Goal: Information Seeking & Learning: Learn about a topic

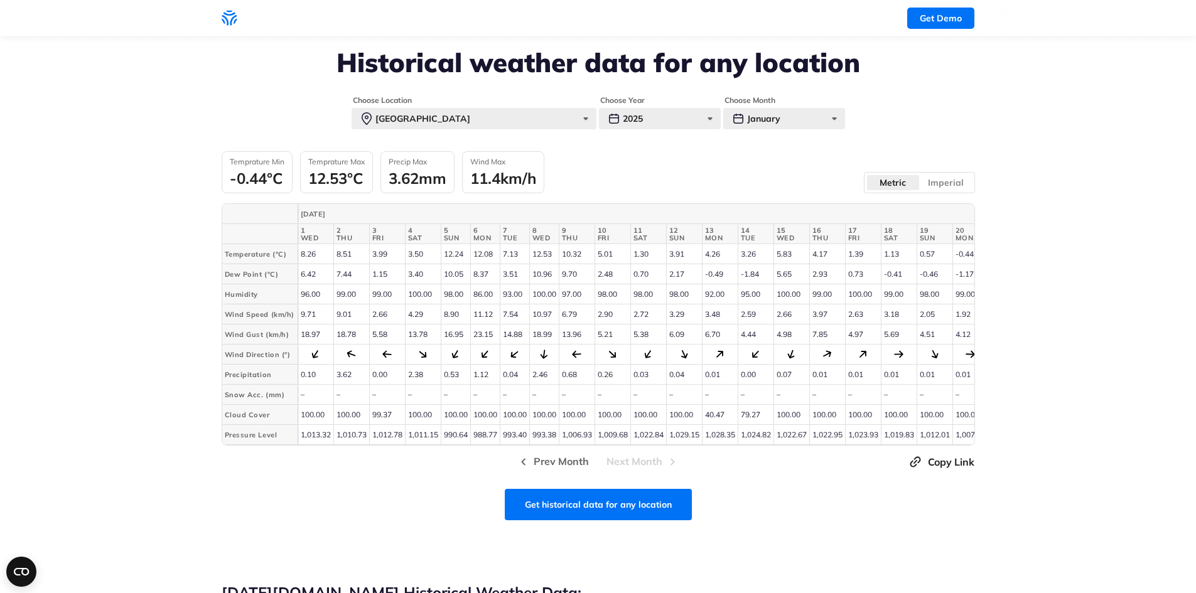
scroll to position [261, 0]
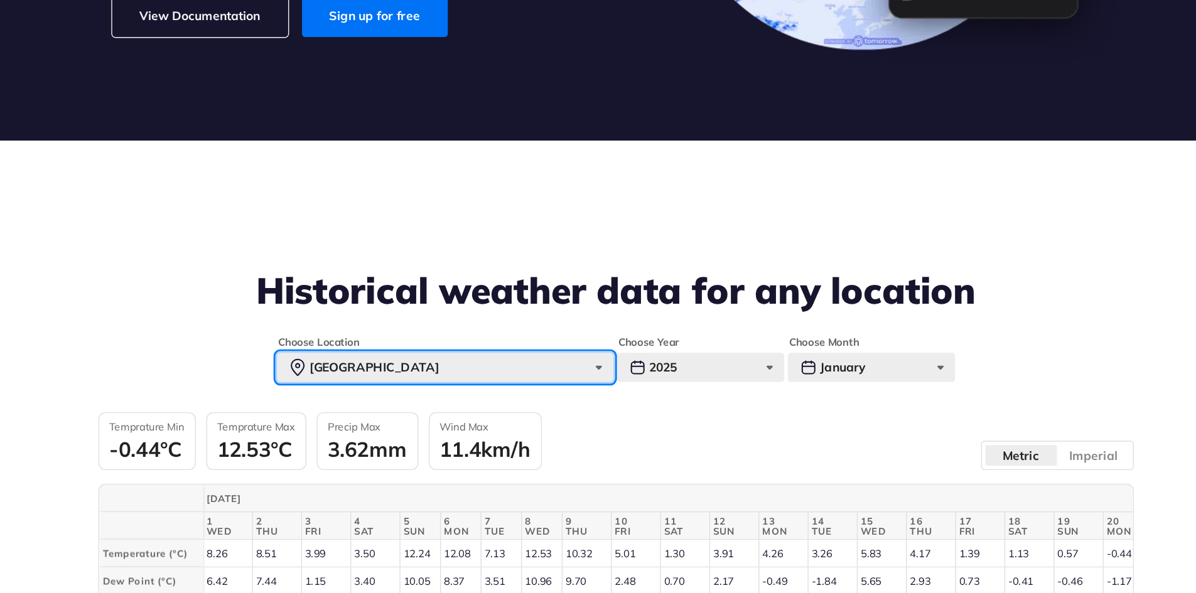
click at [564, 355] on div "[GEOGRAPHIC_DATA]" at bounding box center [474, 355] width 245 height 21
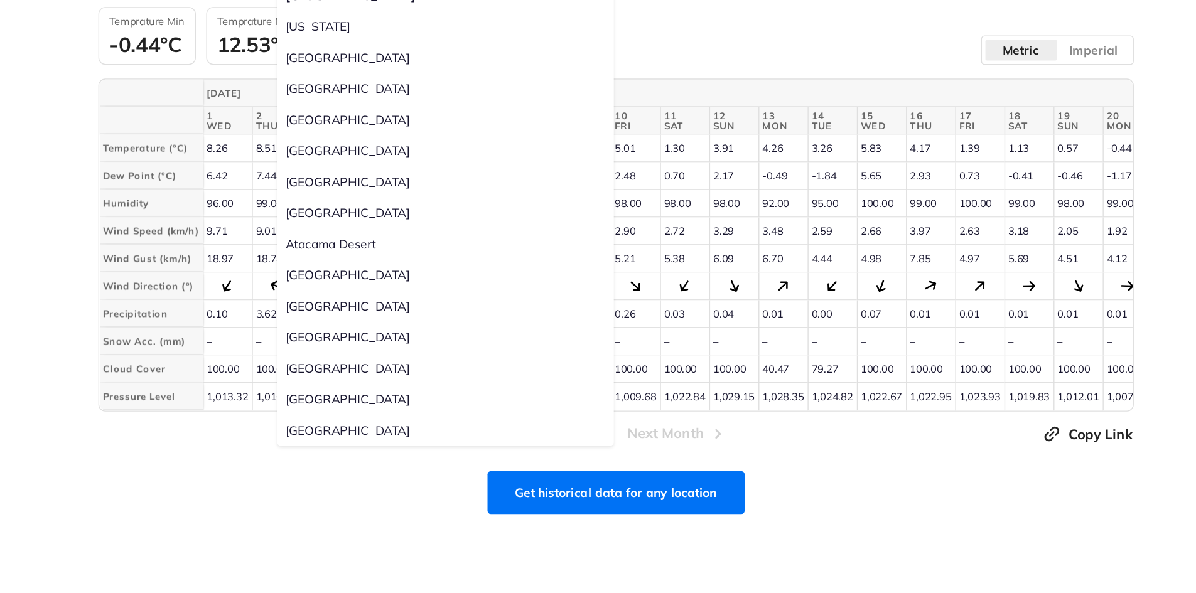
scroll to position [483, 0]
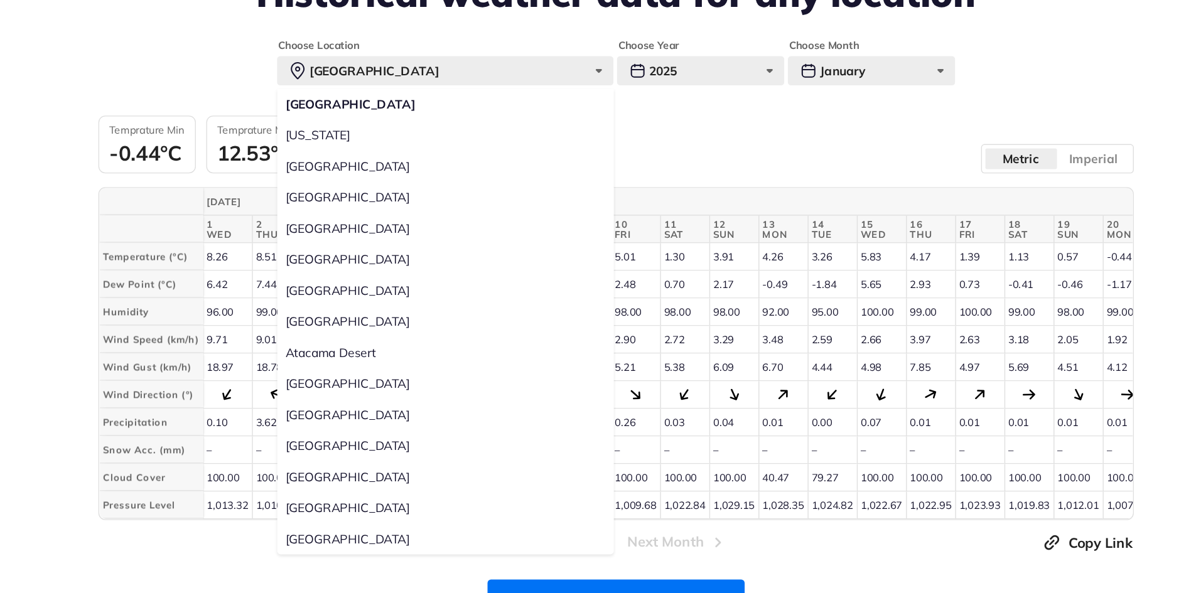
drag, startPoint x: 448, startPoint y: 239, endPoint x: 447, endPoint y: 312, distance: 73.5
click at [447, 312] on div "[GEOGRAPHIC_DATA] [US_STATE] [GEOGRAPHIC_DATA] [GEOGRAPHIC_DATA] [GEOGRAPHIC_DA…" at bounding box center [474, 317] width 245 height 339
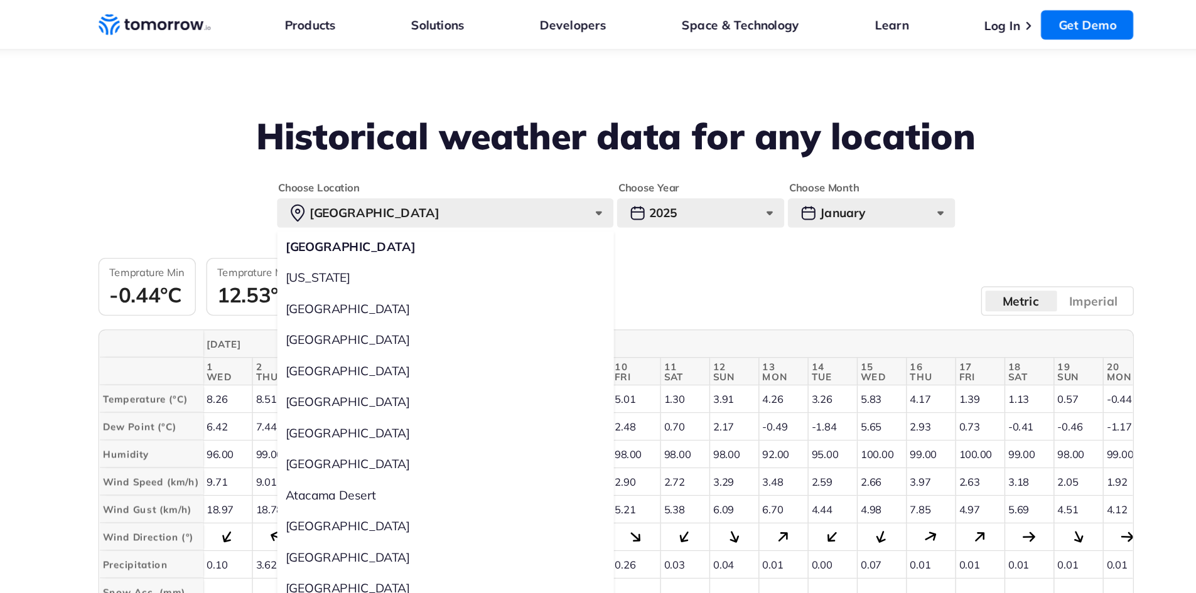
scroll to position [434, 0]
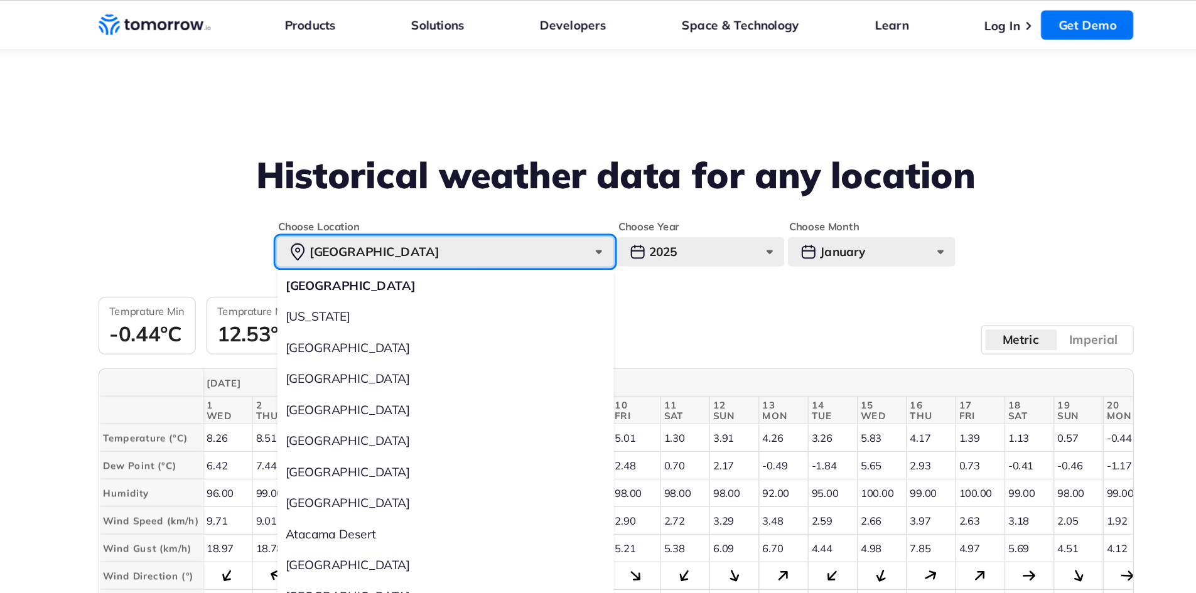
click at [580, 184] on div "[GEOGRAPHIC_DATA]" at bounding box center [474, 183] width 245 height 21
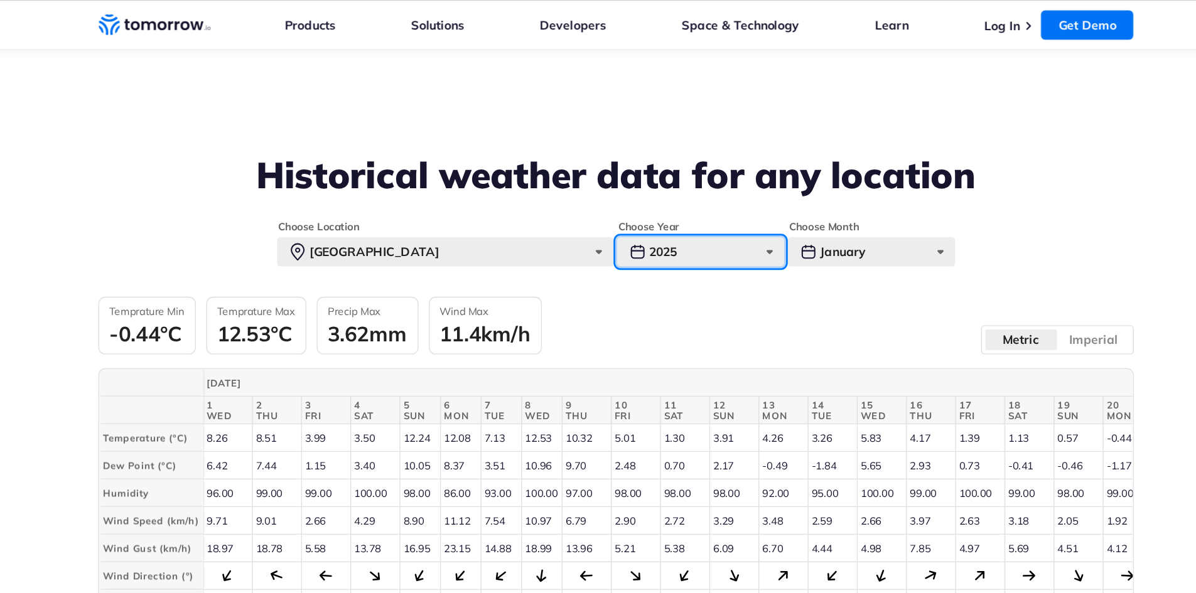
click at [676, 183] on div "2025" at bounding box center [660, 183] width 122 height 21
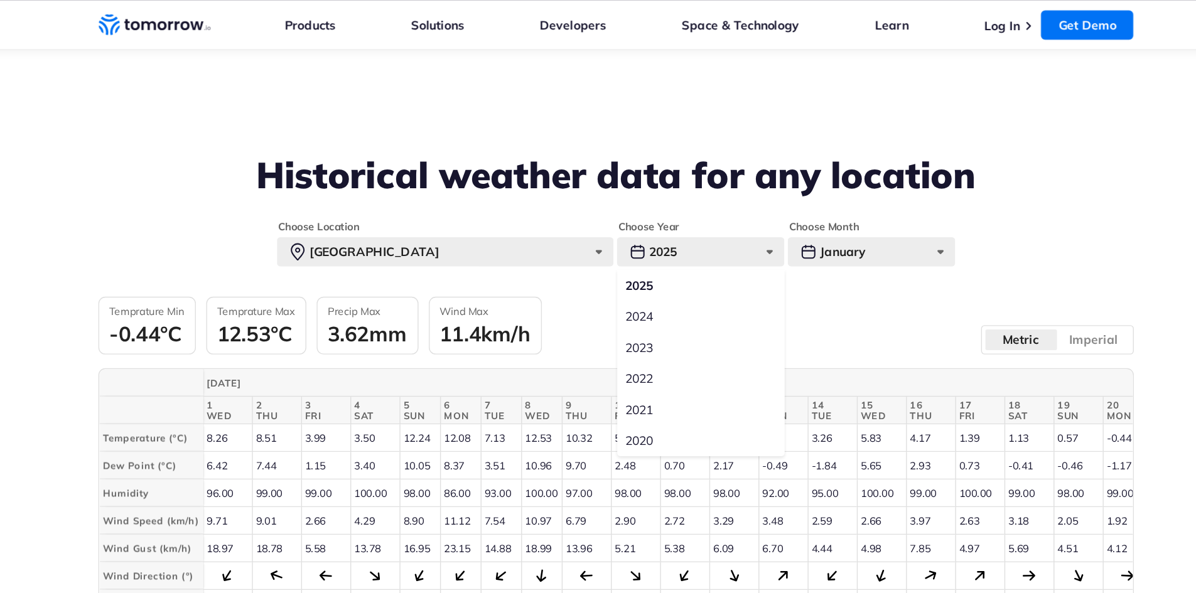
click at [664, 256] on label "2023" at bounding box center [660, 253] width 122 height 23
click at [0, 0] on input "2023" at bounding box center [0, 0] width 0 height 0
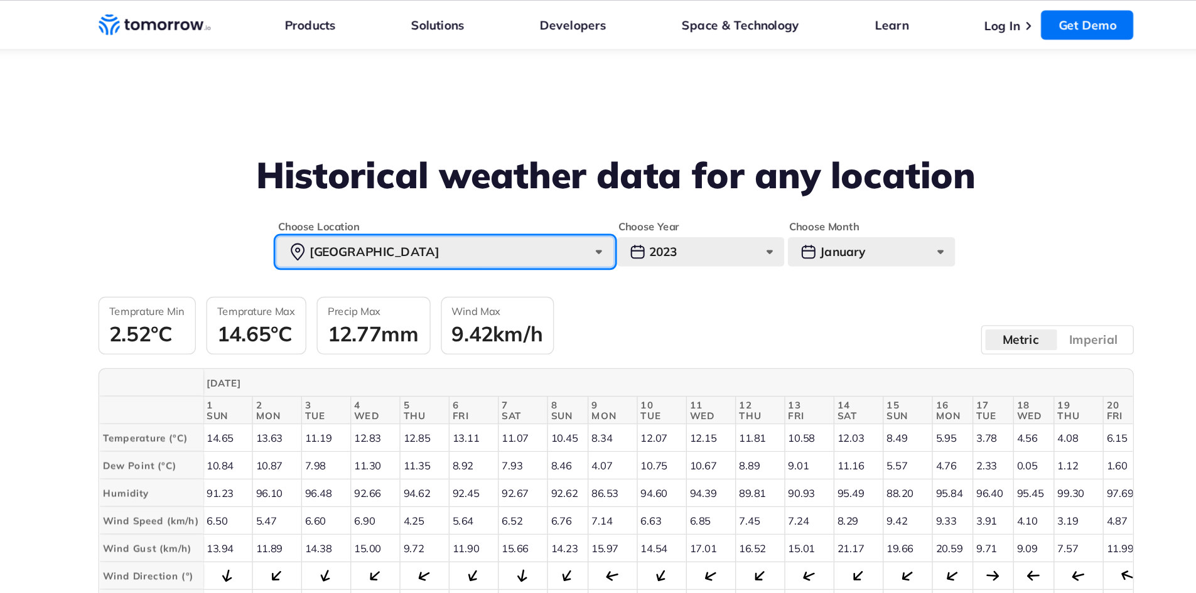
click at [517, 181] on div "[GEOGRAPHIC_DATA]" at bounding box center [474, 183] width 245 height 21
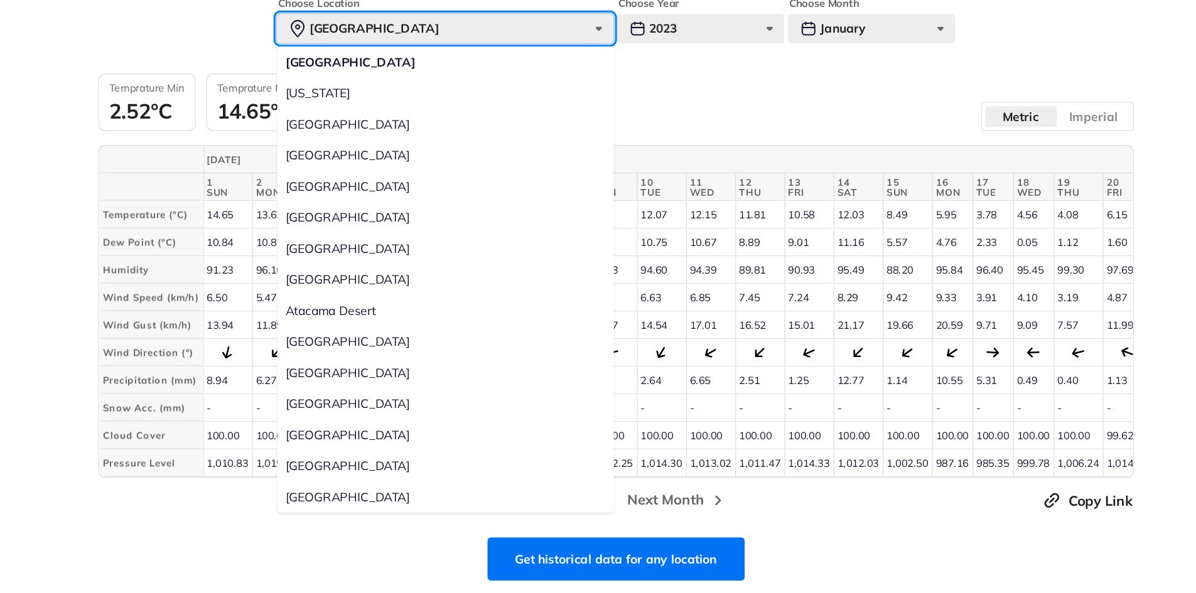
scroll to position [435, 0]
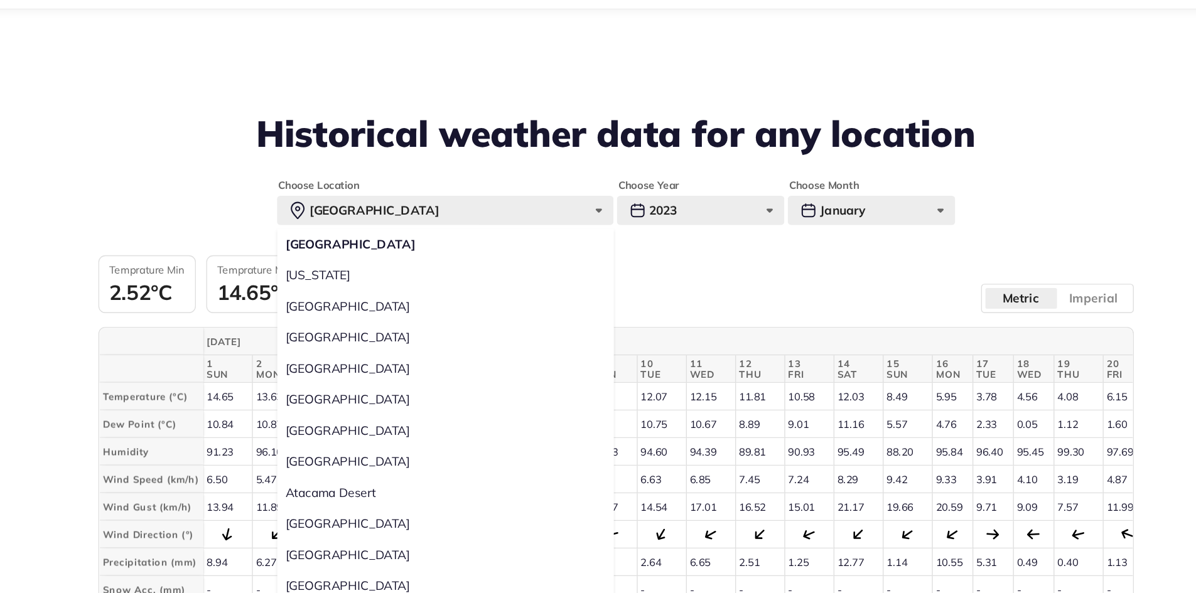
click at [448, 244] on label "[GEOGRAPHIC_DATA]" at bounding box center [474, 252] width 245 height 23
click at [0, 0] on input "[GEOGRAPHIC_DATA]" at bounding box center [0, 0] width 0 height 0
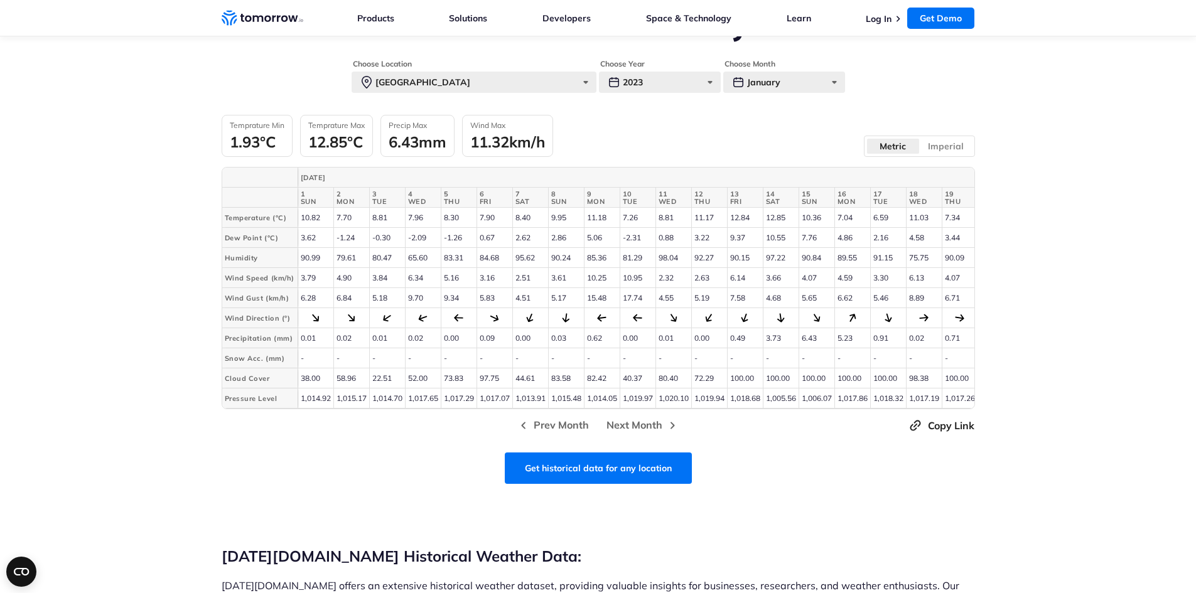
scroll to position [528, 0]
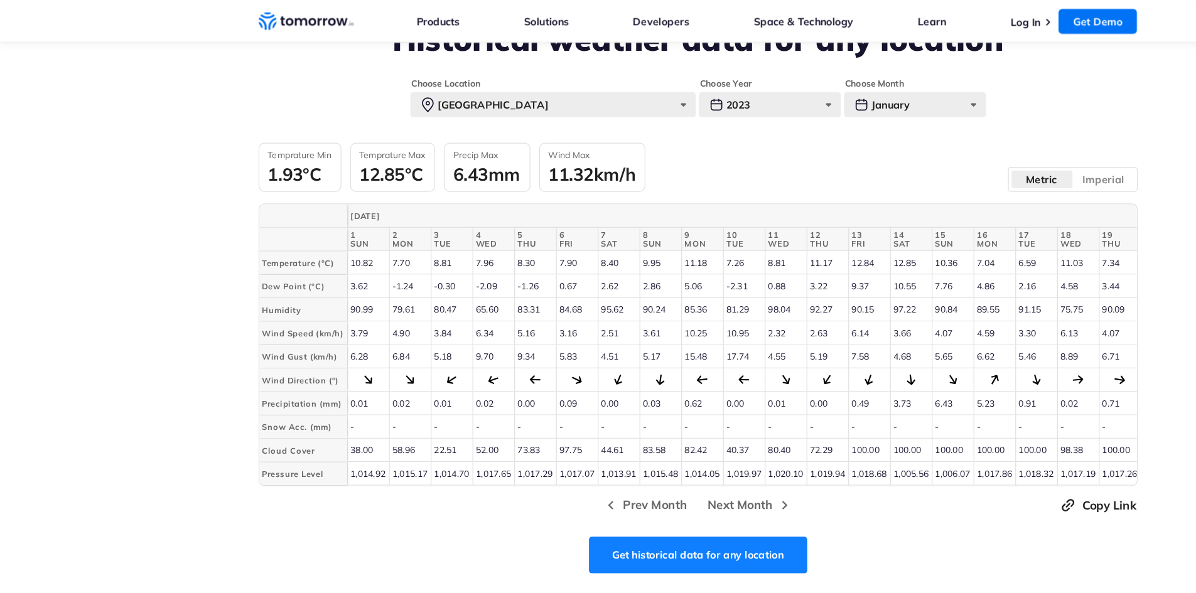
click at [546, 480] on link "Get historical data for any location" at bounding box center [598, 475] width 187 height 31
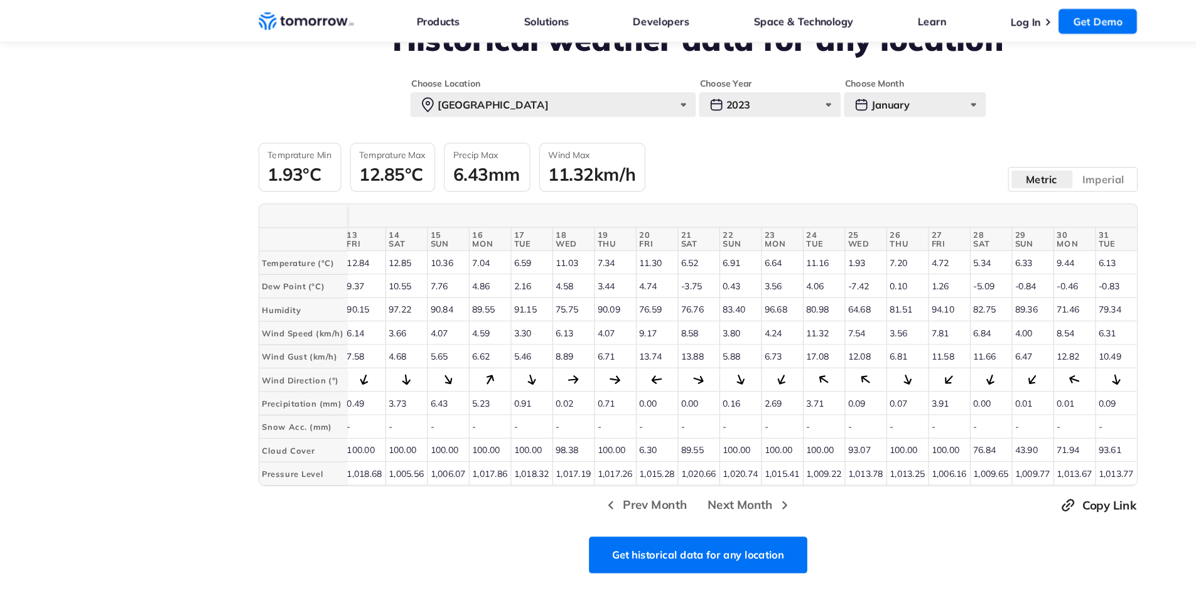
scroll to position [495, 0]
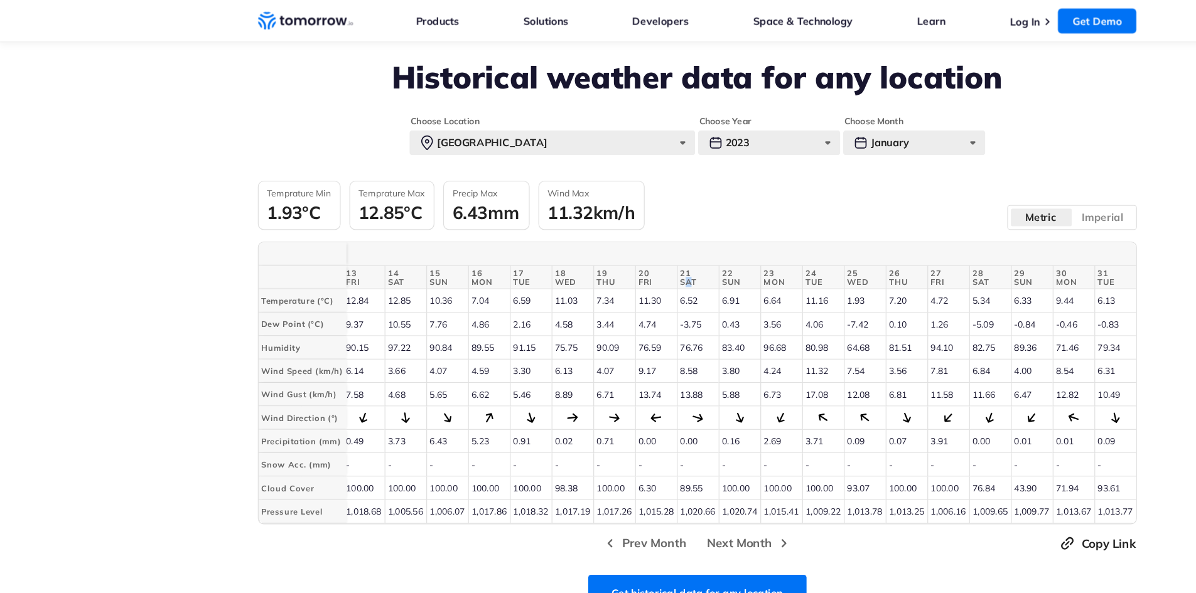
click at [588, 244] on span "SAT" at bounding box center [599, 242] width 30 height 8
drag, startPoint x: 588, startPoint y: 244, endPoint x: 509, endPoint y: 224, distance: 82.2
click at [509, 224] on thead "[DATE] 1 SUN 2 MON 3 TUE 4 WED 5 THU 6 FRI 7 SAT 8 SUN 9 MON 10 TUE 11 WED 12 T…" at bounding box center [382, 228] width 1185 height 40
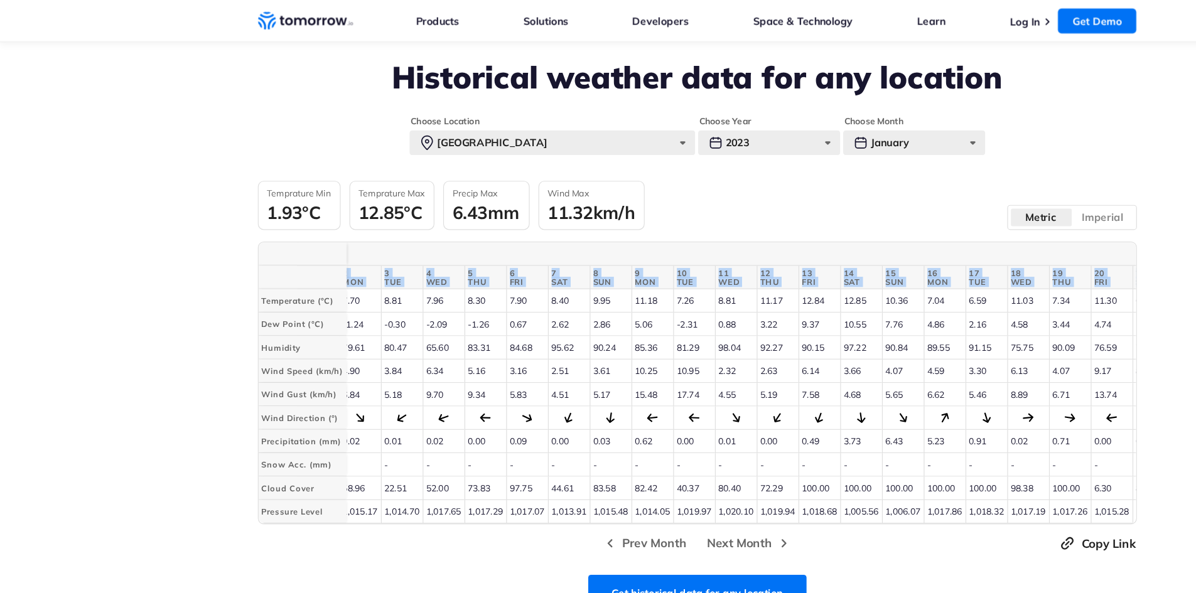
scroll to position [0, 0]
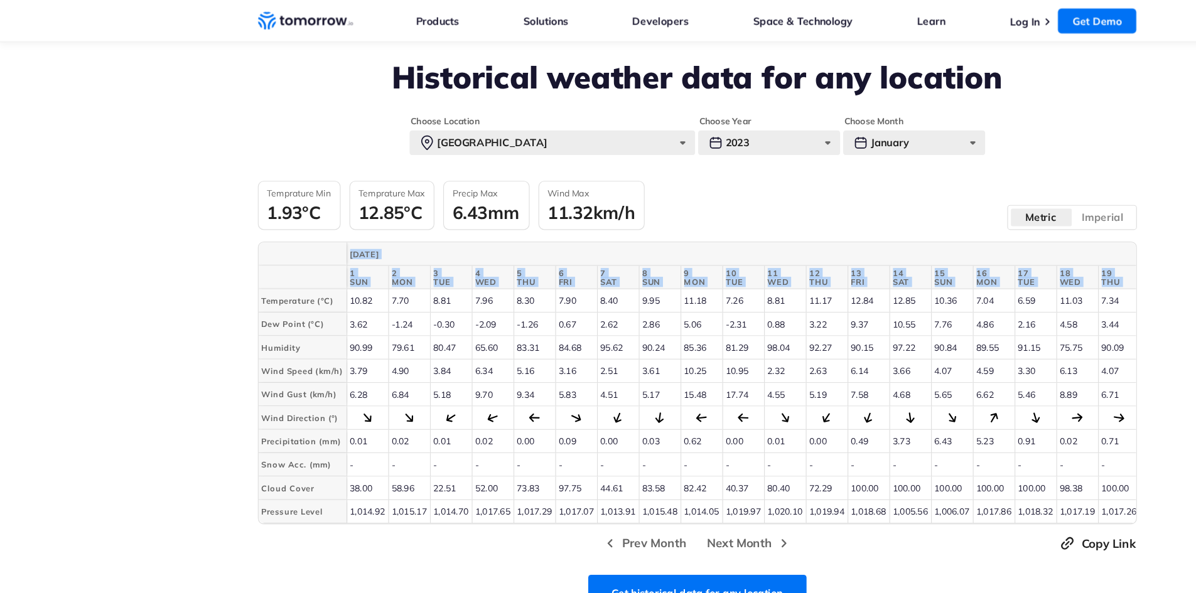
click at [460, 236] on span "5" at bounding box center [459, 234] width 30 height 8
drag, startPoint x: 460, startPoint y: 236, endPoint x: 403, endPoint y: 254, distance: 60.0
click at [403, 254] on table "[DATE] 1 SUN 2 MON 3 TUE 4 WED 5 THU 6 FRI 7 SAT 8 SUN 9 MON 10 TUE 11 WED 12 T…" at bounding box center [814, 328] width 1185 height 241
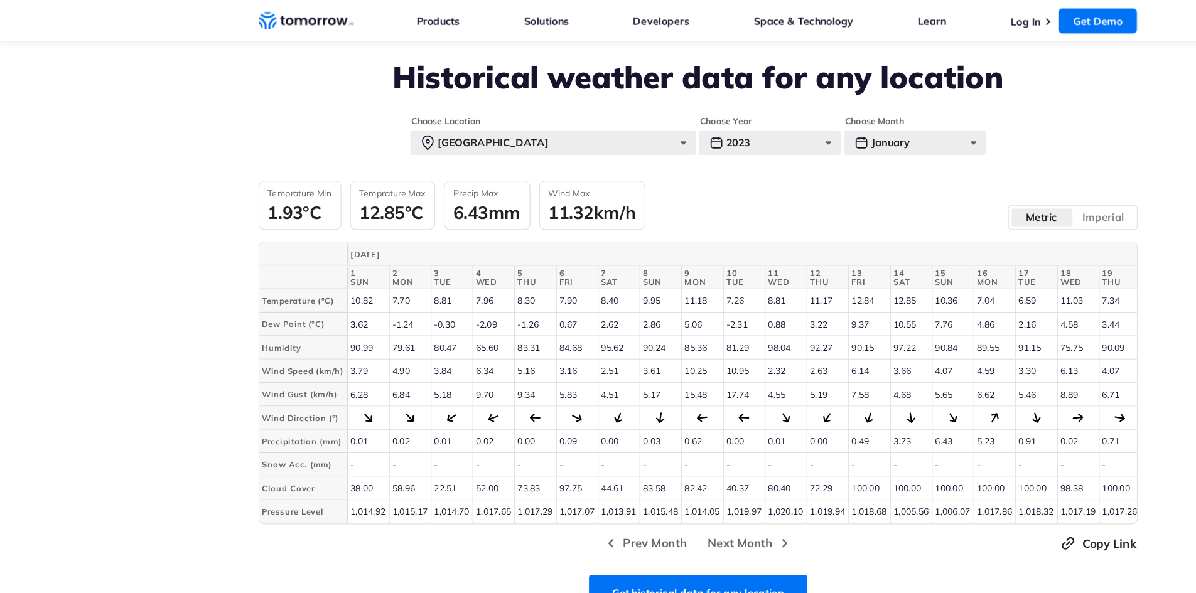
click at [355, 239] on span "MON" at bounding box center [352, 242] width 30 height 8
drag, startPoint x: 355, startPoint y: 239, endPoint x: 296, endPoint y: 240, distance: 59.7
click at [296, 240] on tr "1 SUN 2 MON 3 TUE 4 WED 5 THU 6 FRI 7 SAT 8 SUN 9 MON 10 TUE 11 WED 12 THU 13 F…" at bounding box center [814, 238] width 1185 height 20
click at [296, 240] on th at bounding box center [259, 238] width 75 height 20
drag, startPoint x: 296, startPoint y: 240, endPoint x: 681, endPoint y: 231, distance: 385.0
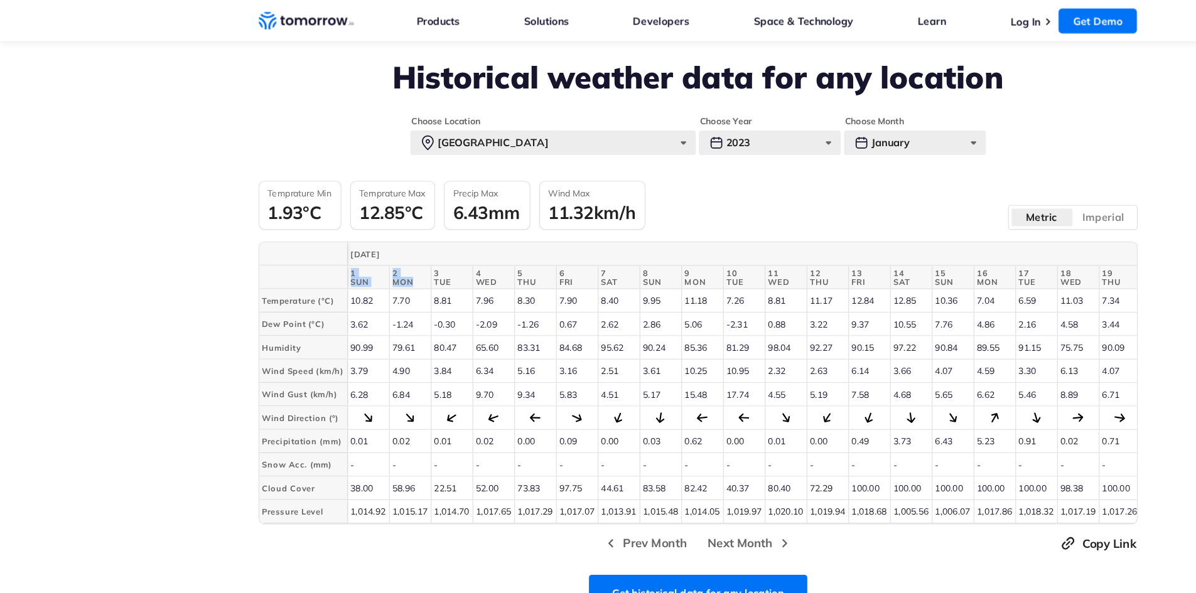
click at [681, 231] on tr "1 SUN 2 MON 3 TUE 4 WED 5 THU 6 FRI 7 SAT 8 SUN 9 MON 10 TUE 11 WED 12 THU 13 F…" at bounding box center [814, 238] width 1185 height 20
click at [681, 231] on span "11" at bounding box center [674, 234] width 30 height 8
click at [681, 237] on span "11" at bounding box center [674, 234] width 30 height 8
drag, startPoint x: 681, startPoint y: 237, endPoint x: 295, endPoint y: 240, distance: 385.5
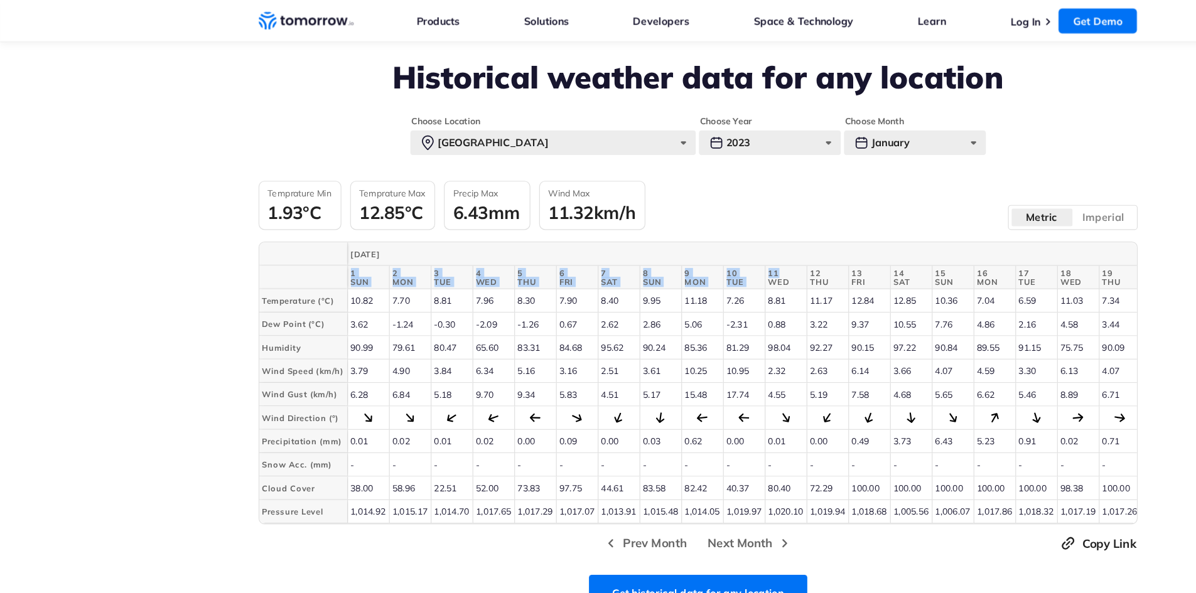
click at [295, 240] on tr "1 SUN 2 MON 3 TUE 4 WED 5 THU 6 FRI 7 SAT 8 SUN 9 MON 10 TUE 11 WED 12 THU 13 F…" at bounding box center [814, 238] width 1185 height 20
click at [429, 129] on div "[GEOGRAPHIC_DATA]" at bounding box center [474, 122] width 245 height 21
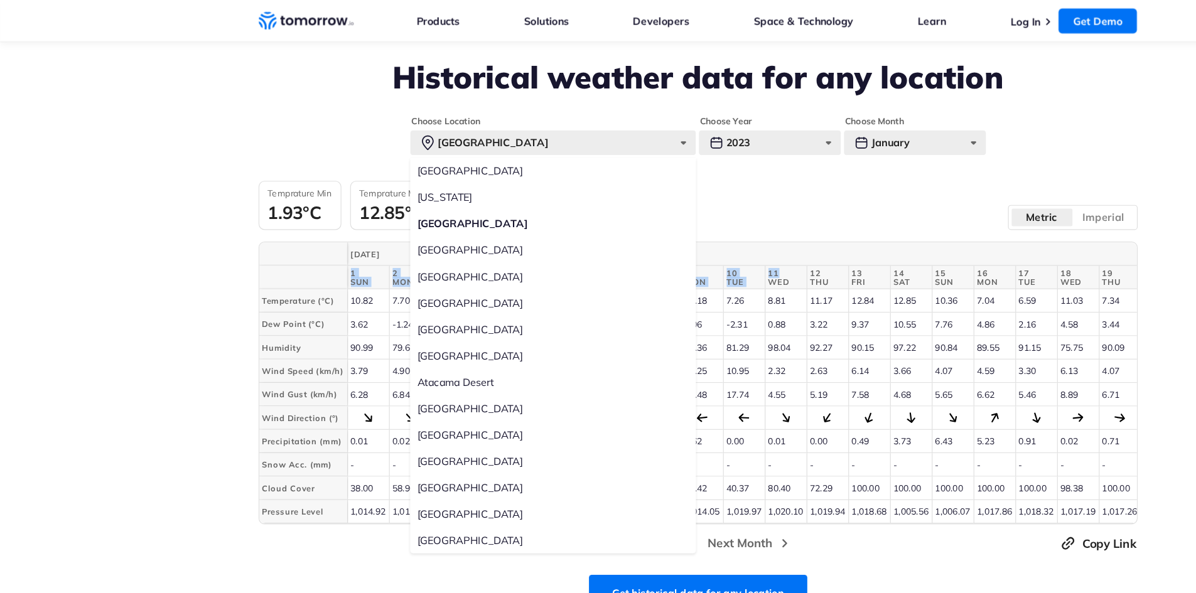
click at [389, 215] on label "[GEOGRAPHIC_DATA]" at bounding box center [474, 214] width 245 height 23
click at [0, 0] on input "[GEOGRAPHIC_DATA]" at bounding box center [0, 0] width 0 height 0
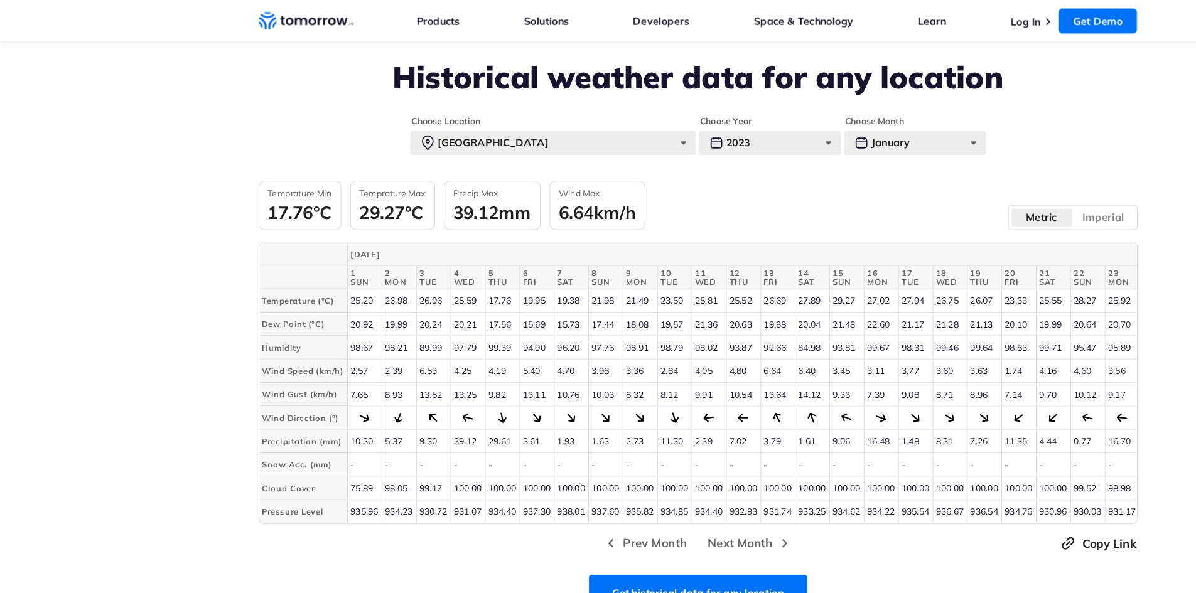
click at [413, 263] on td "25.59" at bounding box center [401, 258] width 30 height 20
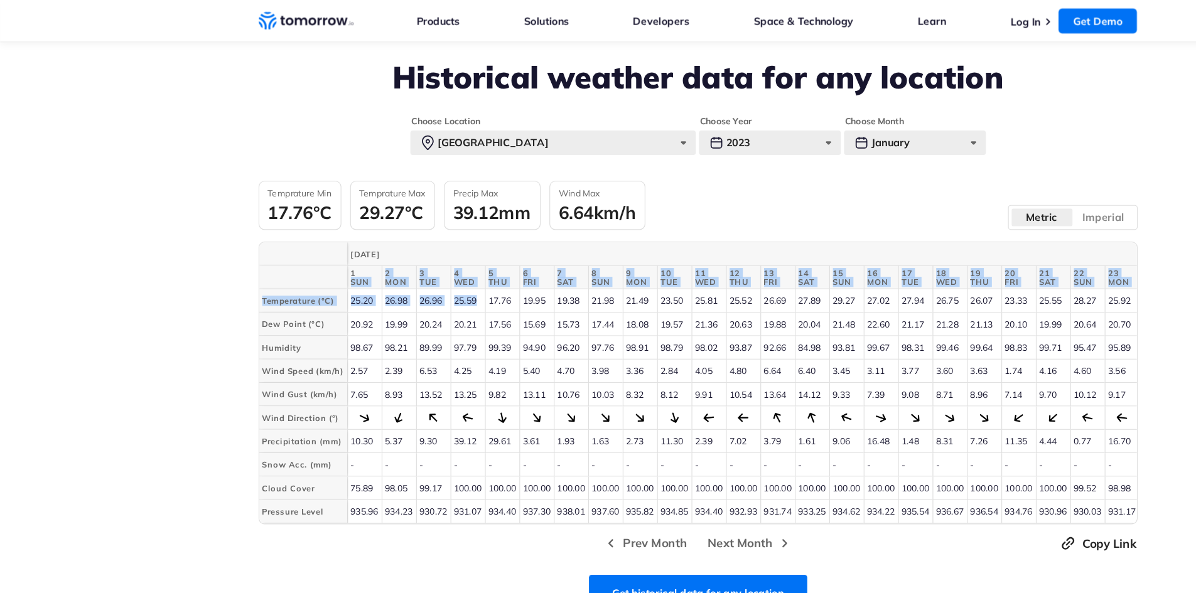
drag, startPoint x: 413, startPoint y: 263, endPoint x: 299, endPoint y: 239, distance: 116.3
click at [299, 239] on table "[DATE] 1 SUN 2 MON 3 TUE 4 WED 5 THU 6 FRI 7 SAT 8 SUN 9 MON 10 TUE 11 WED 12 T…" at bounding box center [717, 328] width 990 height 241
click at [299, 239] on th "1 SUN" at bounding box center [313, 238] width 30 height 20
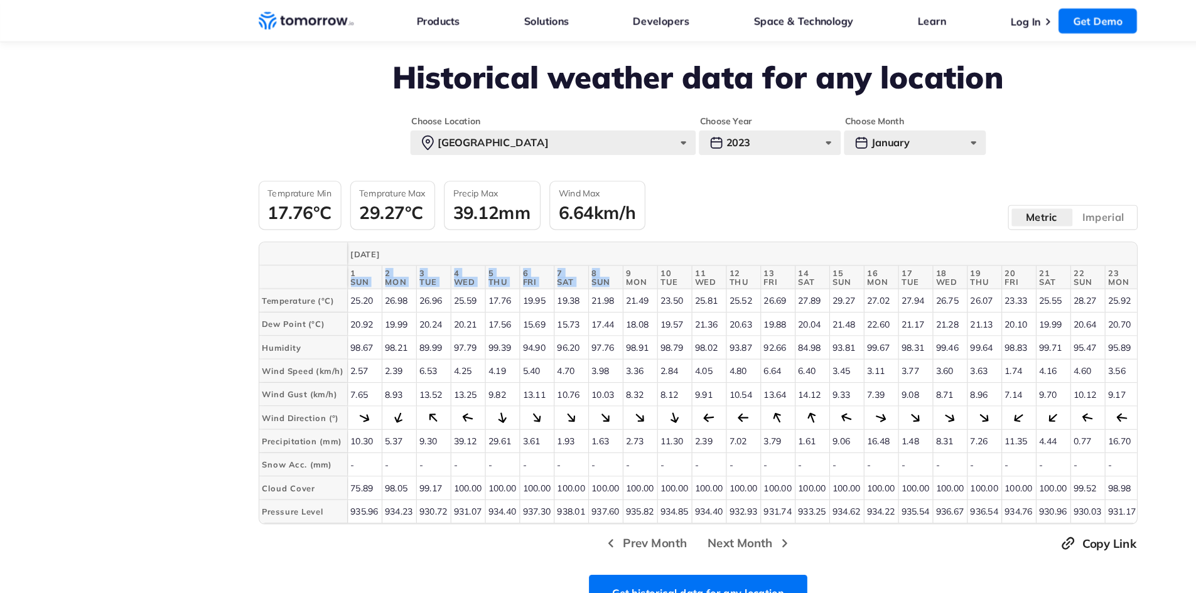
drag, startPoint x: 299, startPoint y: 239, endPoint x: 516, endPoint y: 237, distance: 217.2
click at [516, 237] on tr "1 SUN 2 MON 3 TUE 4 WED 5 THU 6 FRI 7 SAT 8 SUN 9 MON 10 TUE 11 WED 12 THU 13 F…" at bounding box center [717, 238] width 990 height 20
click at [669, 126] on div "2023" at bounding box center [660, 122] width 122 height 21
click at [622, 150] on label "2025" at bounding box center [660, 147] width 122 height 23
click at [0, 0] on input "2025" at bounding box center [0, 0] width 0 height 0
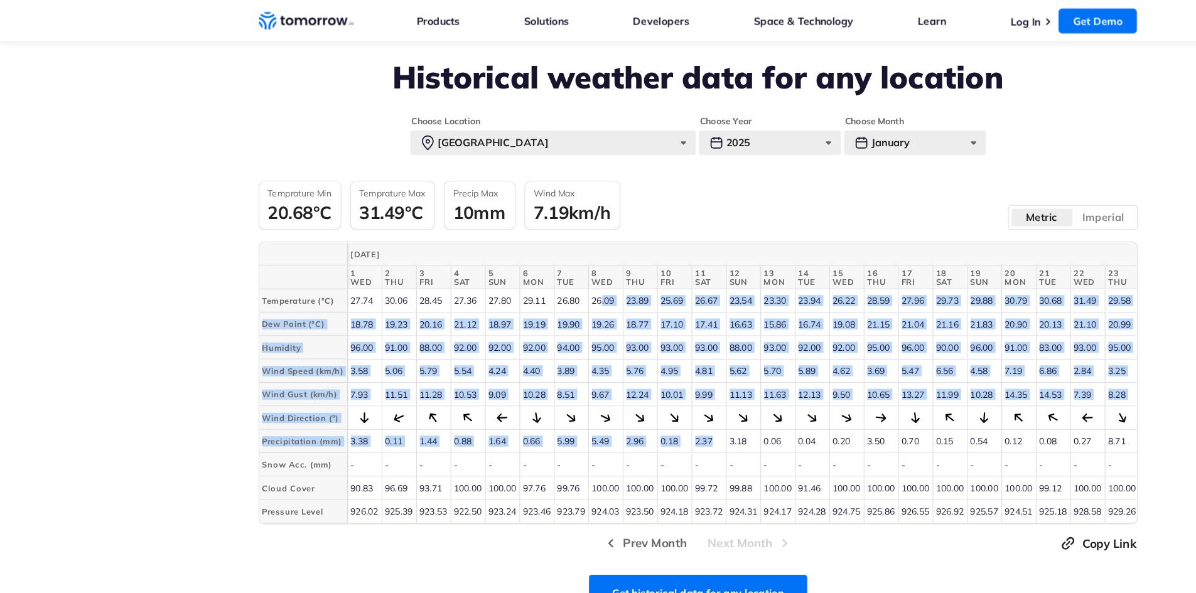
drag, startPoint x: 519, startPoint y: 249, endPoint x: 623, endPoint y: 382, distance: 168.7
click at [623, 382] on tbody "Temperature (°C) 27.74 30.06 28.45 27.36 27.80 29.11 26.80 26.09 23.89 25.69 26…" at bounding box center [717, 348] width 990 height 201
